Goal: Information Seeking & Learning: Learn about a topic

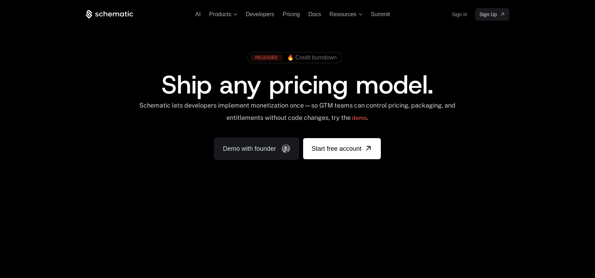
click at [260, 145] on link "Demo with founder" at bounding box center [256, 149] width 85 height 22
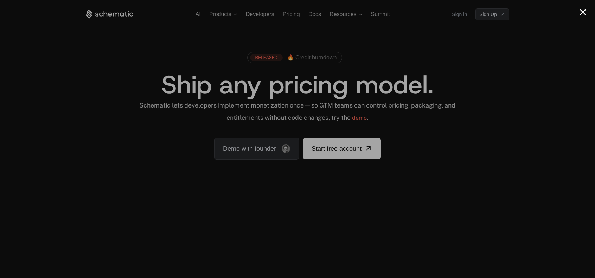
click at [487, 54] on div at bounding box center [297, 139] width 595 height 278
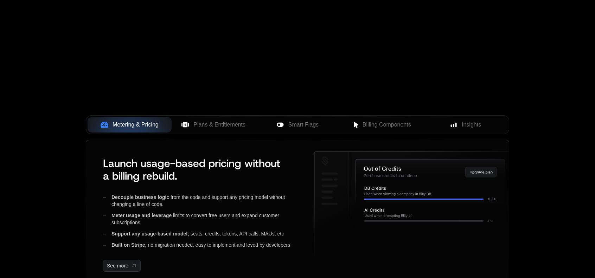
scroll to position [250, 0]
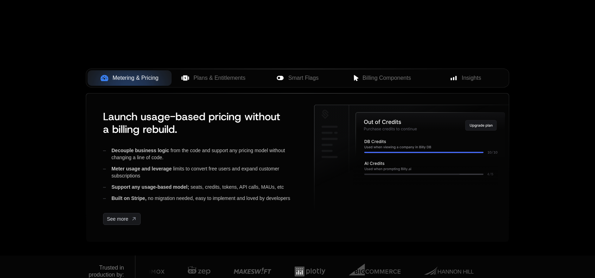
click at [201, 78] on span "Plans & Entitlements" at bounding box center [219, 78] width 52 height 8
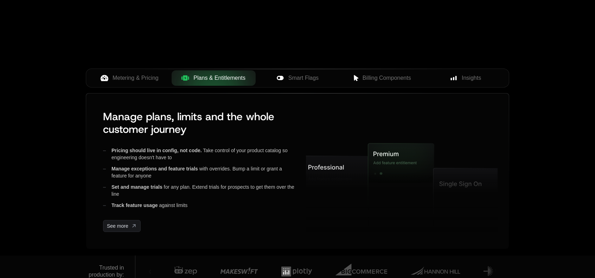
click at [143, 77] on span "Metering & Pricing" at bounding box center [135, 78] width 46 height 8
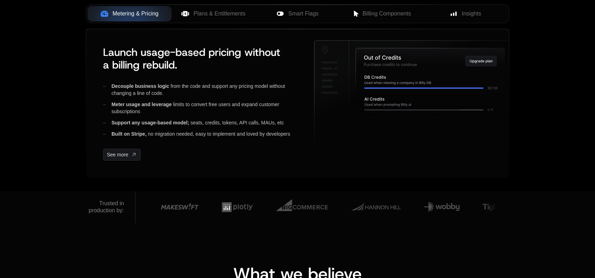
scroll to position [135, 0]
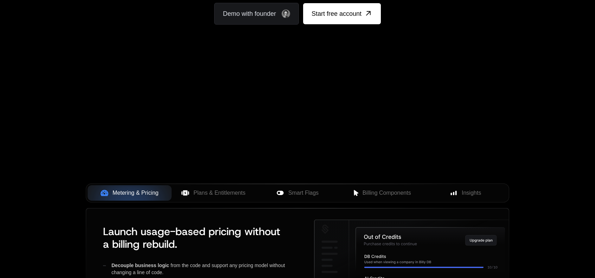
click at [220, 189] on span "Plans & Entitlements" at bounding box center [219, 193] width 52 height 8
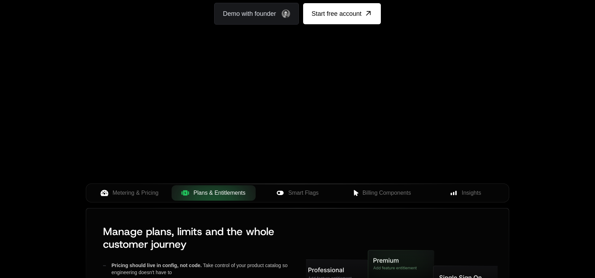
click at [296, 190] on span "Smart Flags" at bounding box center [303, 193] width 30 height 8
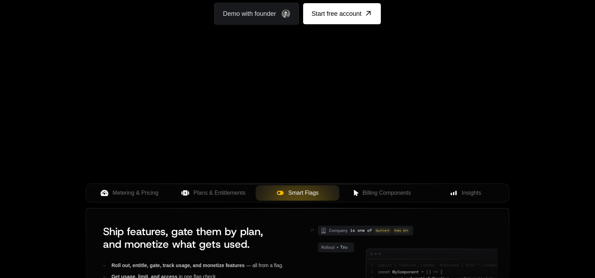
click at [387, 202] on div "Metering & Pricing Plans & Entitlements Smart Flags Billing Components Insights" at bounding box center [297, 195] width 423 height 25
click at [390, 196] on span "Billing Components" at bounding box center [386, 193] width 48 height 8
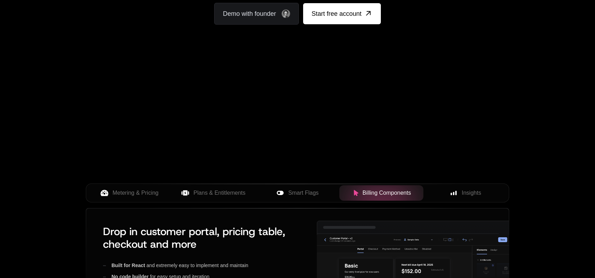
click at [473, 195] on span "Insights" at bounding box center [470, 193] width 19 height 8
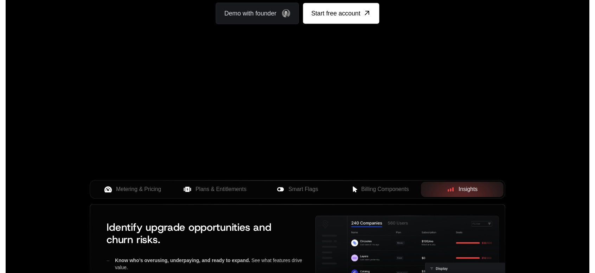
scroll to position [0, 0]
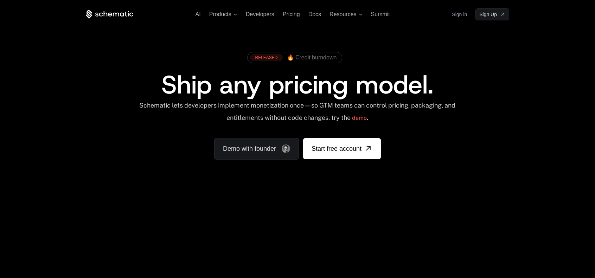
click at [289, 14] on span "Pricing" at bounding box center [291, 14] width 17 height 6
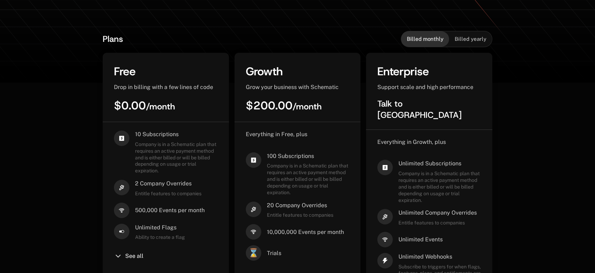
scroll to position [176, 0]
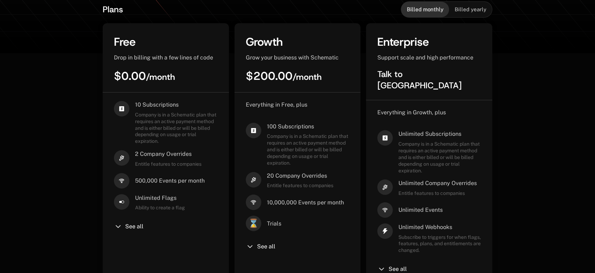
click at [266, 245] on span "See all" at bounding box center [266, 247] width 18 height 6
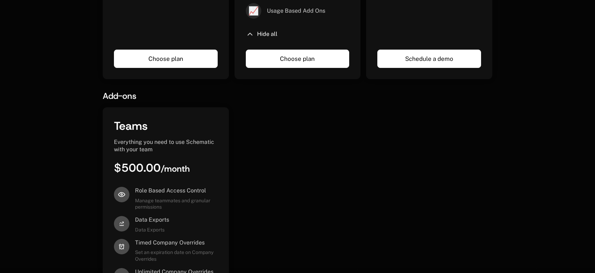
scroll to position [660, 0]
